Goal: Find specific page/section: Find specific page/section

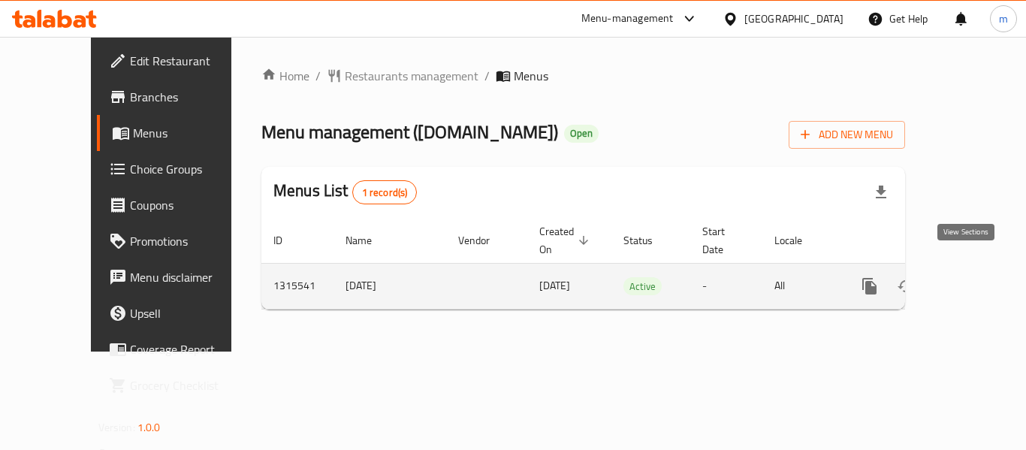
click at [969, 277] on icon "enhanced table" at bounding box center [978, 286] width 18 height 18
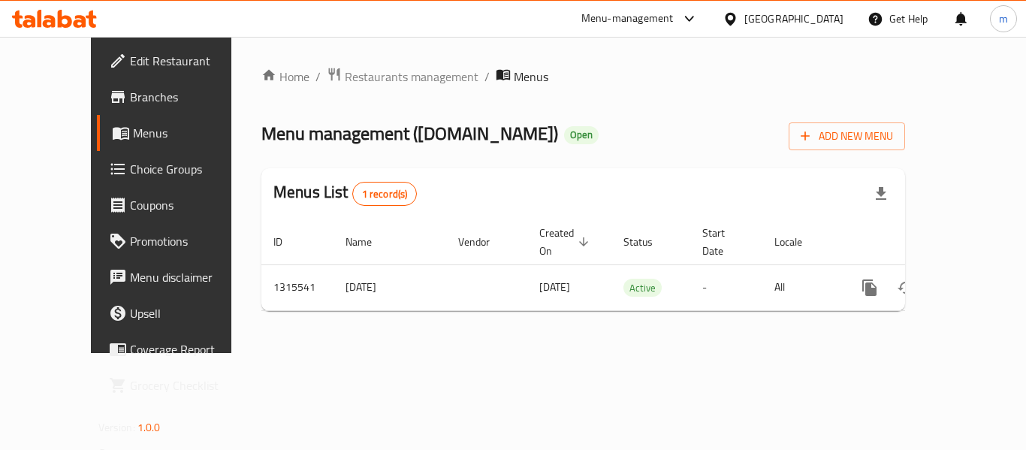
click at [65, 33] on div at bounding box center [54, 19] width 109 height 30
click at [734, 17] on icon at bounding box center [730, 19] width 16 height 16
click at [647, 17] on div "Menu-management" at bounding box center [627, 19] width 92 height 18
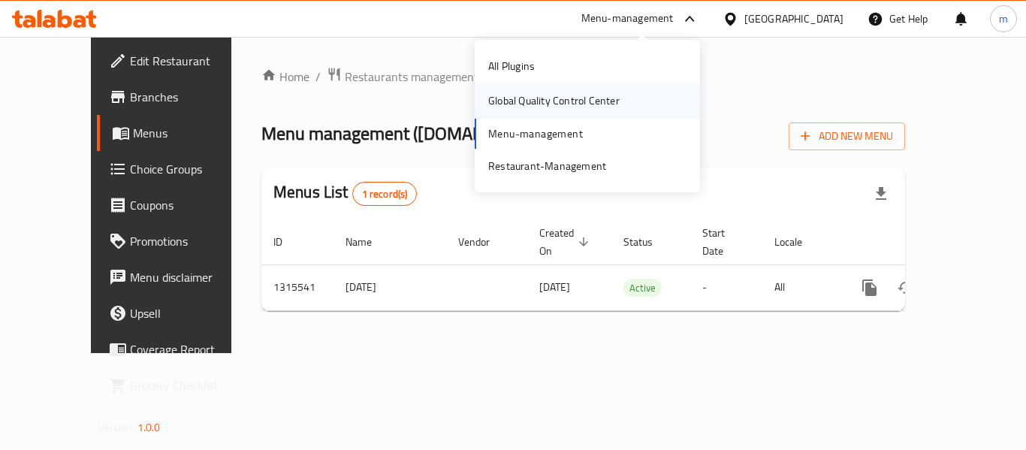
click at [511, 95] on div "Global Quality Control Center" at bounding box center [553, 100] width 131 height 17
